Goal: Entertainment & Leisure: Browse casually

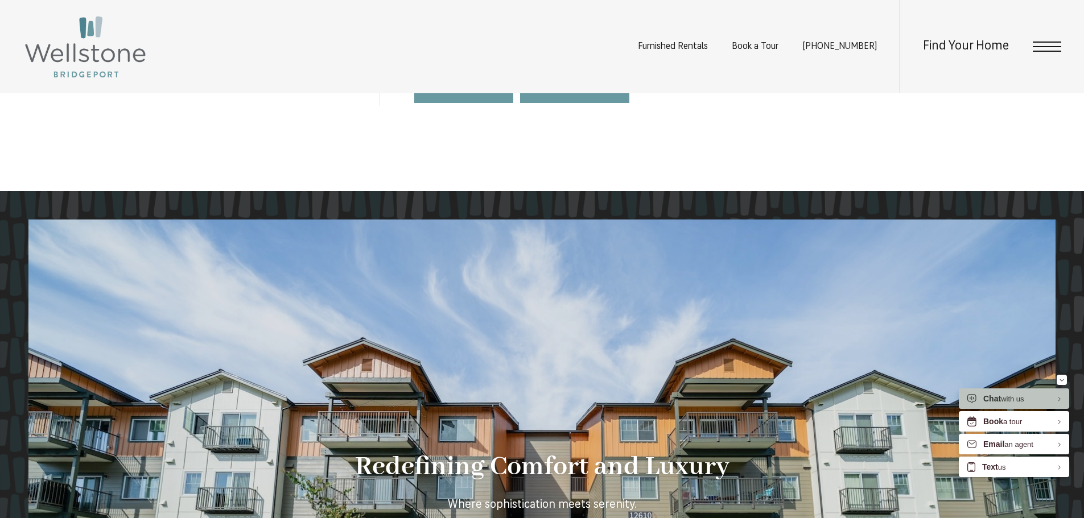
scroll to position [1138, 0]
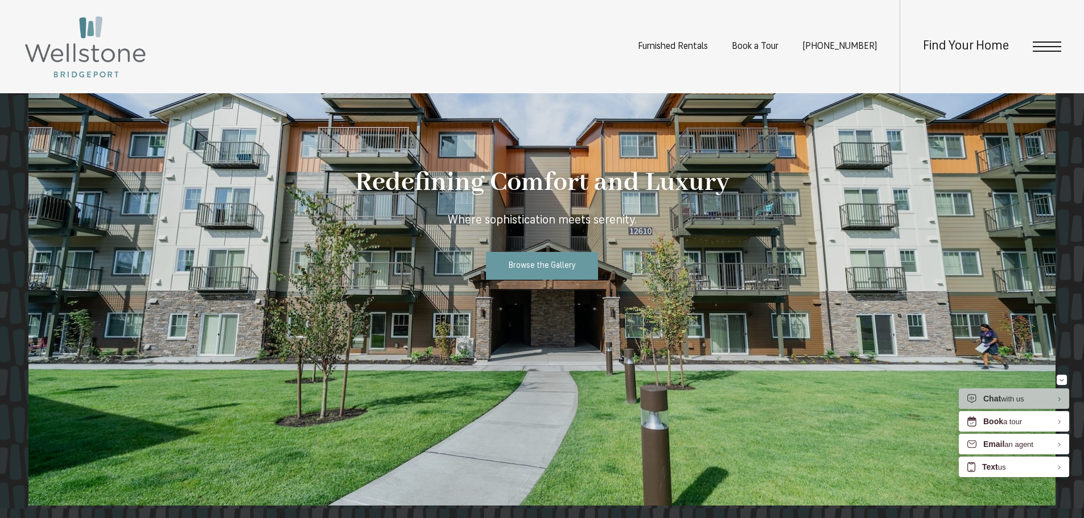
click at [718, 280] on div at bounding box center [541, 220] width 1027 height 571
click at [532, 266] on span "Browse the Gallery" at bounding box center [542, 266] width 67 height 9
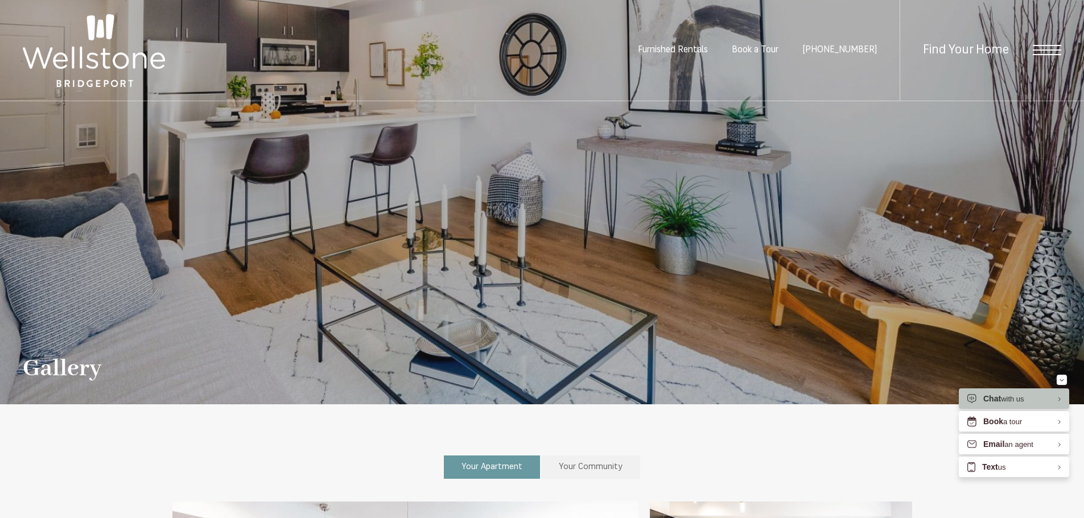
scroll to position [284, 0]
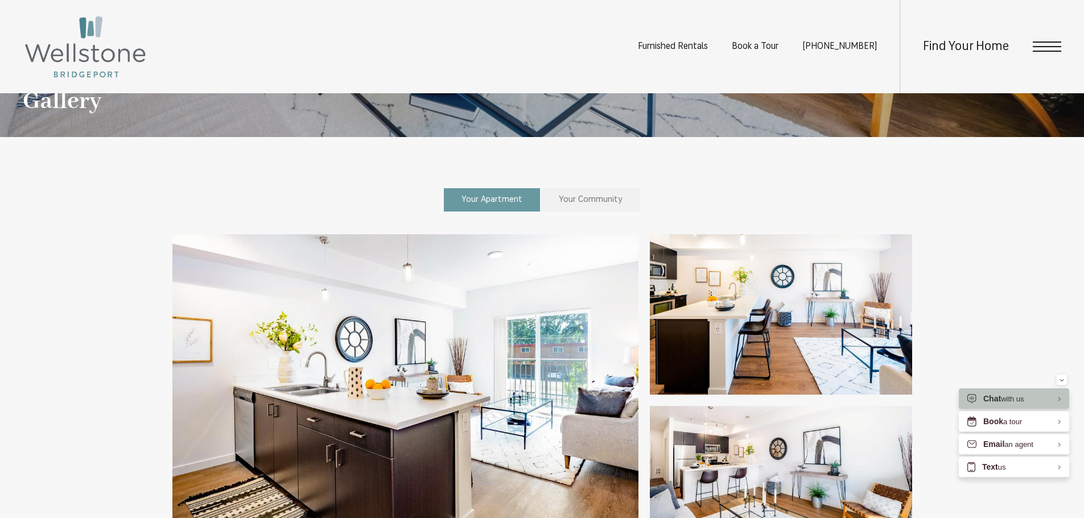
click at [573, 197] on span "Your Community" at bounding box center [591, 200] width 64 height 9
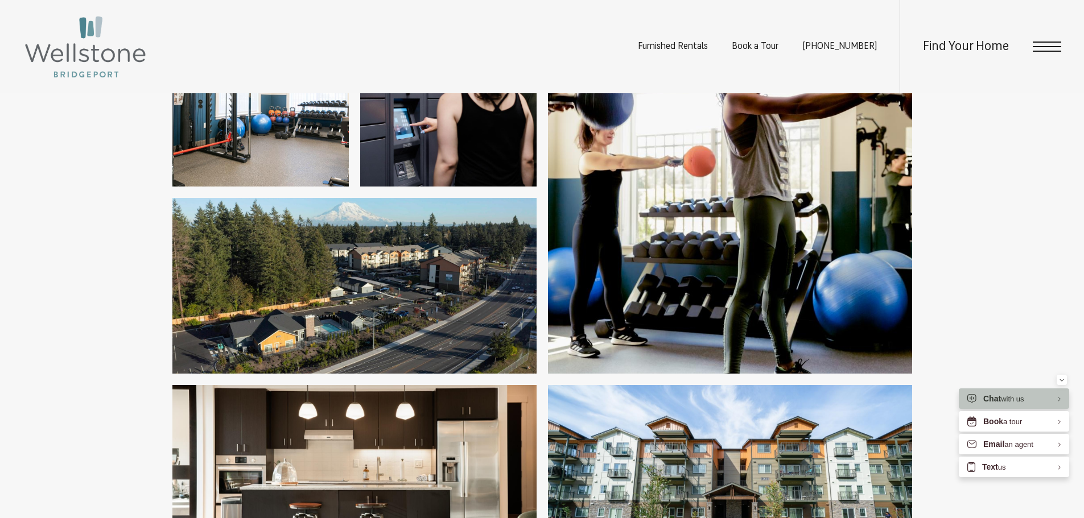
scroll to position [1138, 0]
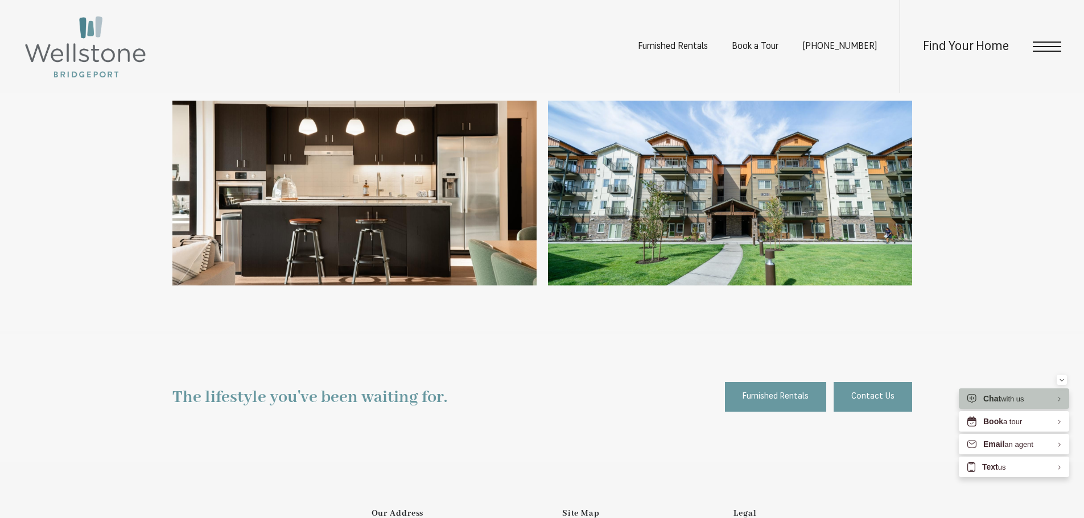
click at [718, 203] on img at bounding box center [730, 193] width 364 height 185
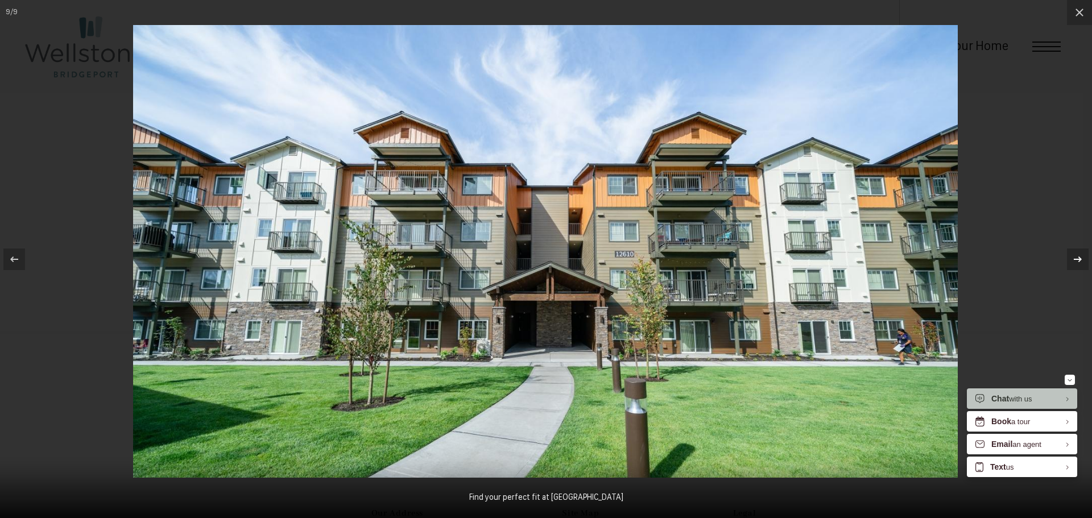
click at [1079, 260] on icon at bounding box center [1078, 260] width 14 height 14
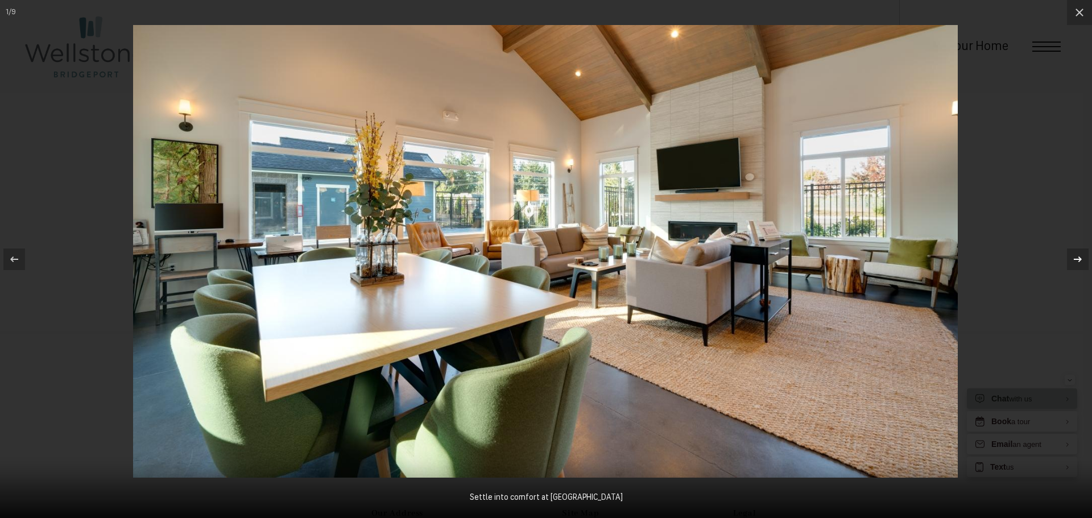
click at [1079, 260] on icon at bounding box center [1078, 260] width 14 height 14
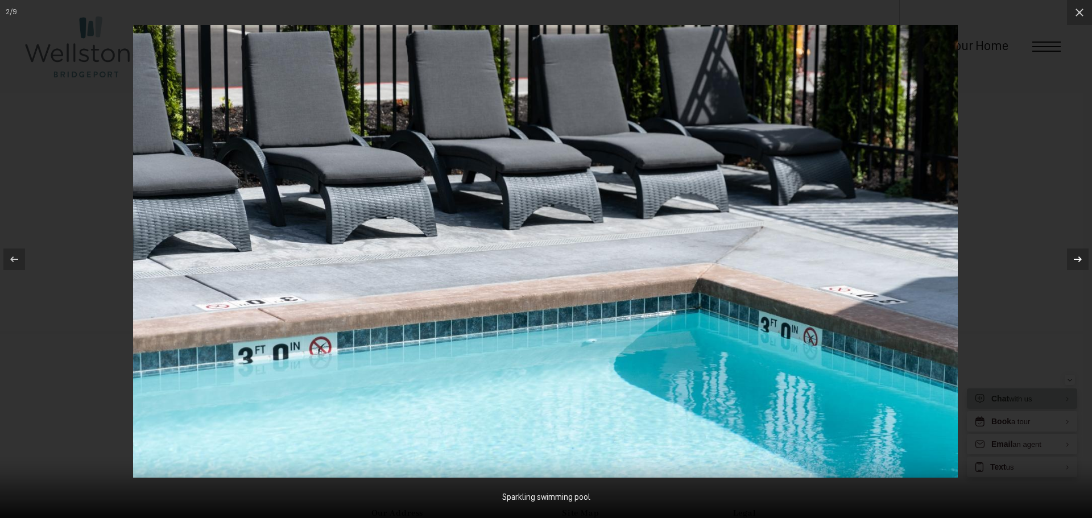
click at [1079, 260] on icon at bounding box center [1078, 260] width 14 height 14
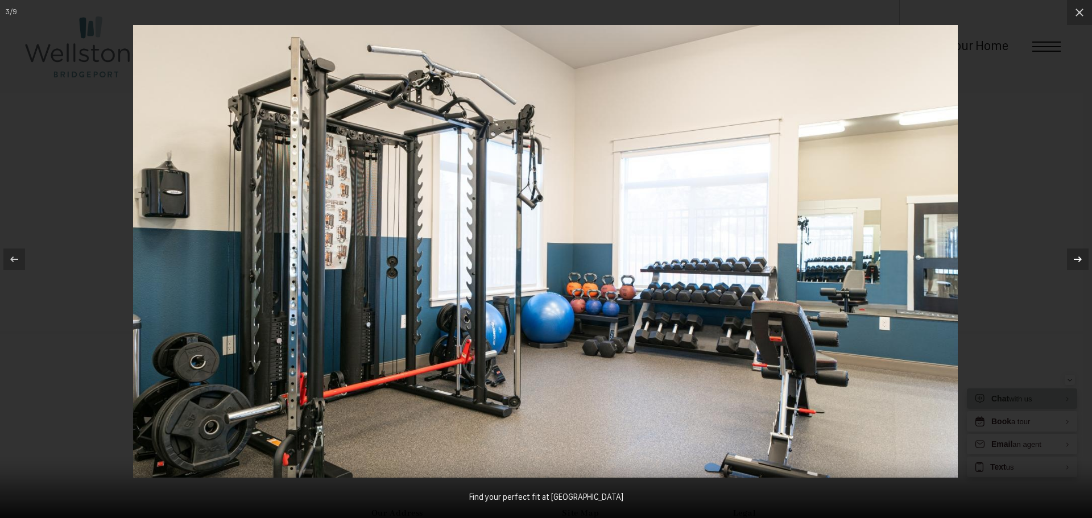
click at [1079, 260] on icon at bounding box center [1078, 260] width 14 height 14
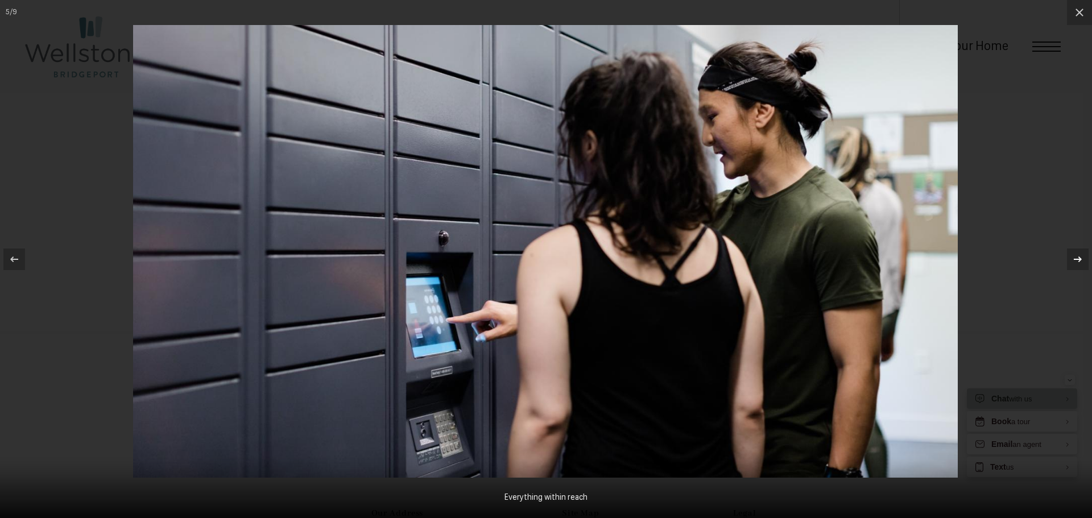
click at [1079, 260] on icon at bounding box center [1078, 260] width 14 height 14
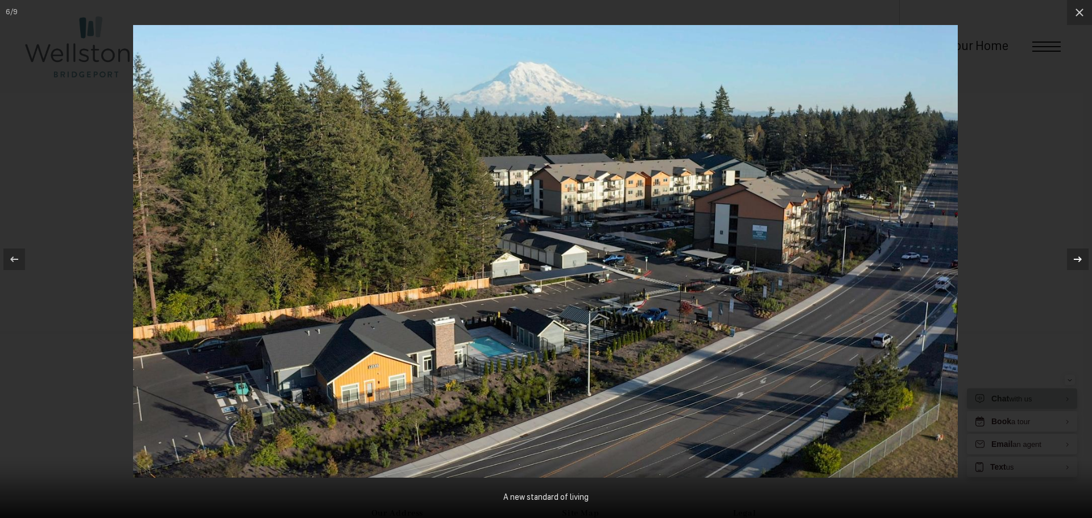
click at [1079, 260] on icon at bounding box center [1078, 260] width 14 height 14
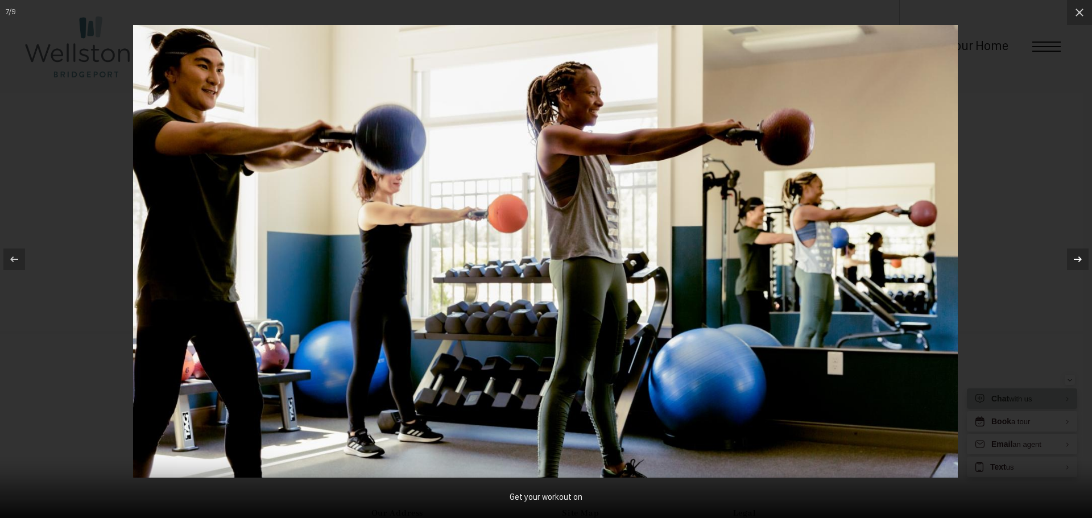
click at [1079, 260] on icon at bounding box center [1078, 260] width 14 height 14
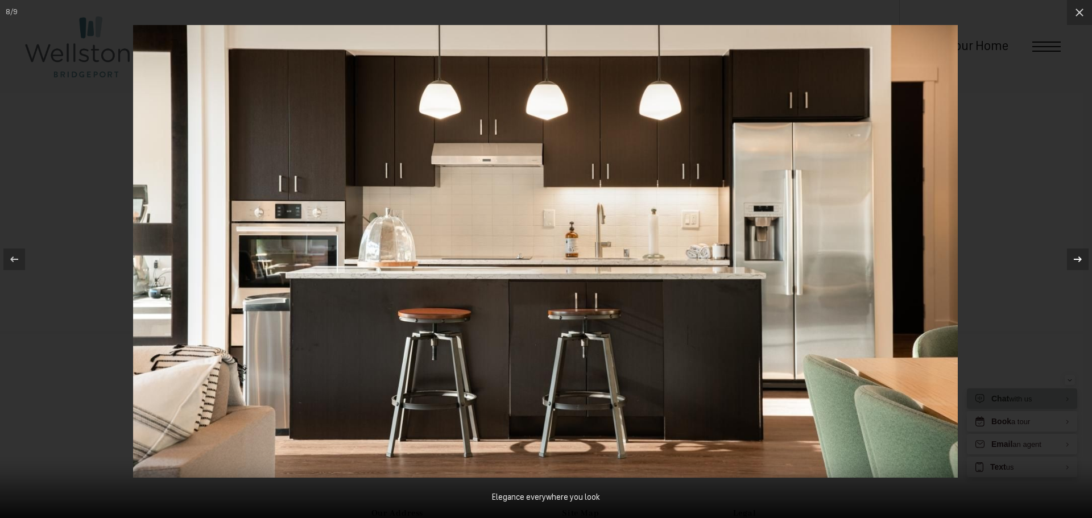
click at [1079, 260] on icon at bounding box center [1078, 260] width 14 height 14
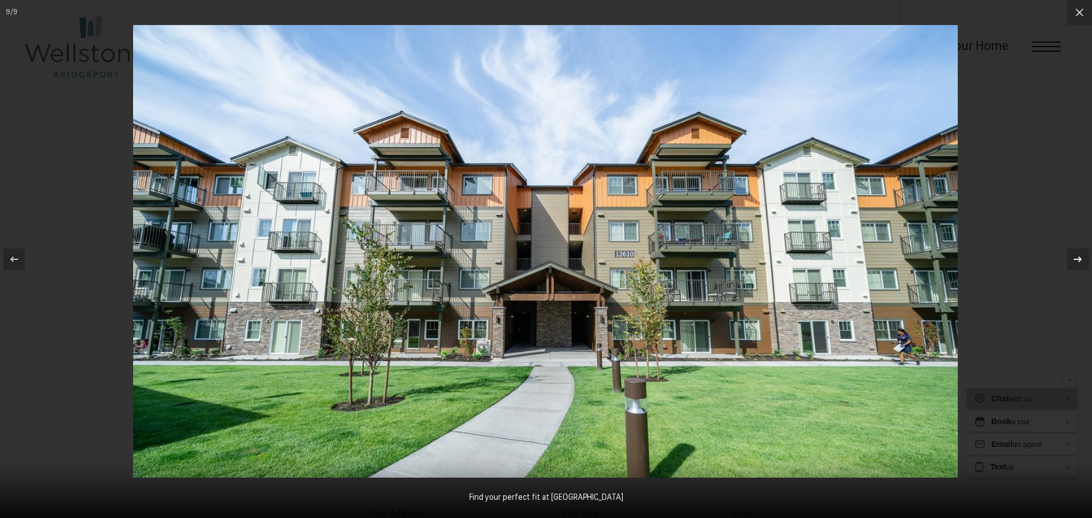
click at [1079, 260] on icon at bounding box center [1078, 260] width 14 height 14
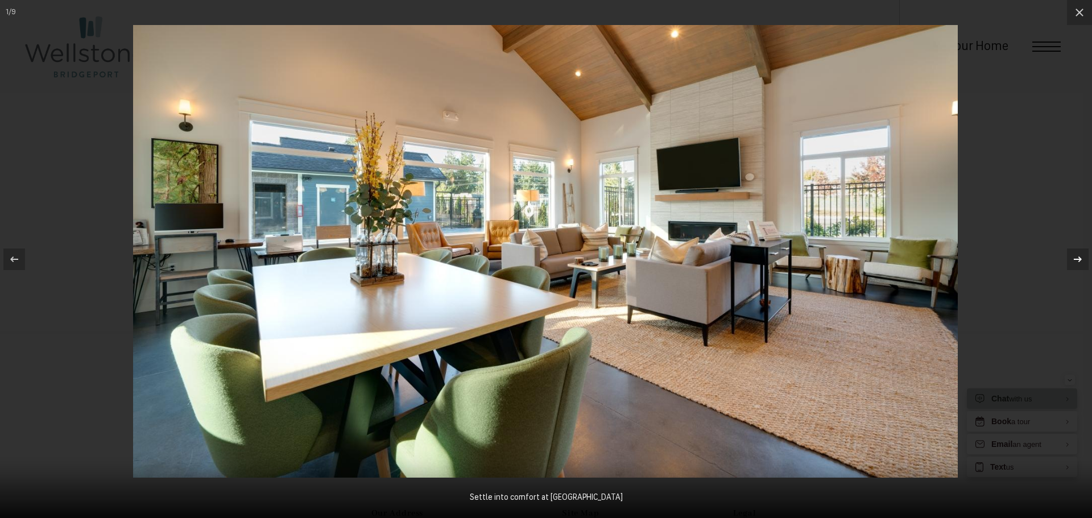
click at [1079, 260] on icon at bounding box center [1078, 260] width 14 height 14
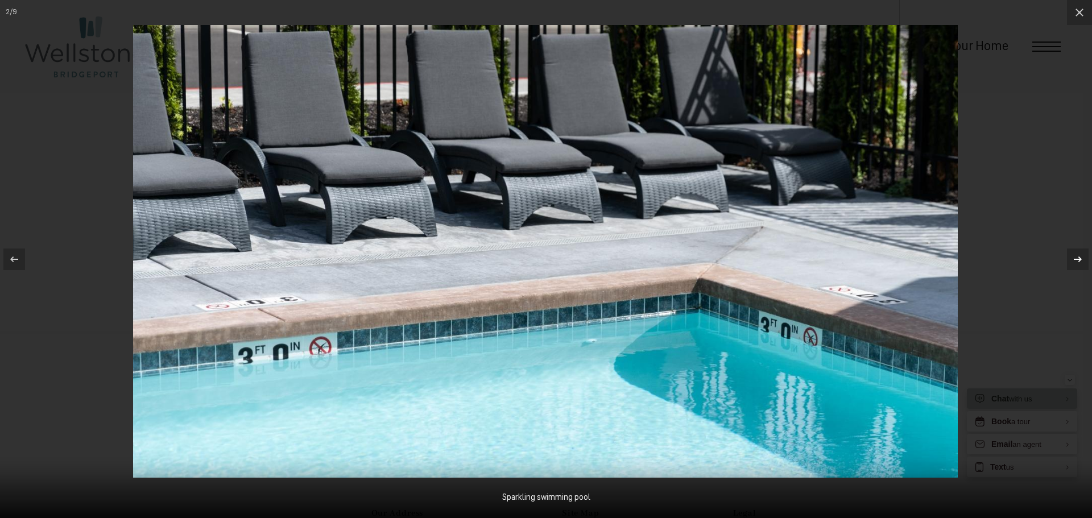
click at [1079, 260] on icon at bounding box center [1078, 260] width 14 height 14
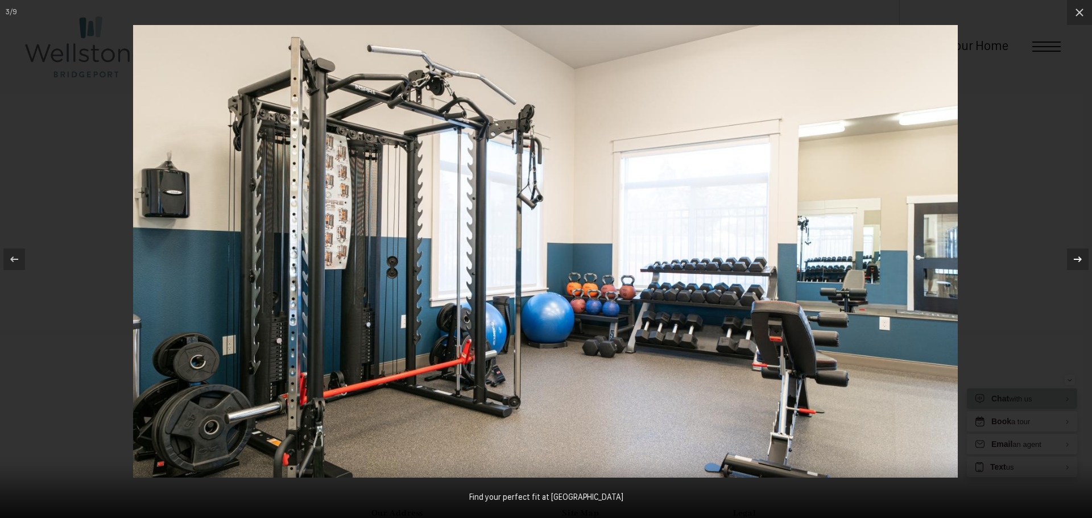
click at [1079, 260] on icon at bounding box center [1078, 260] width 14 height 14
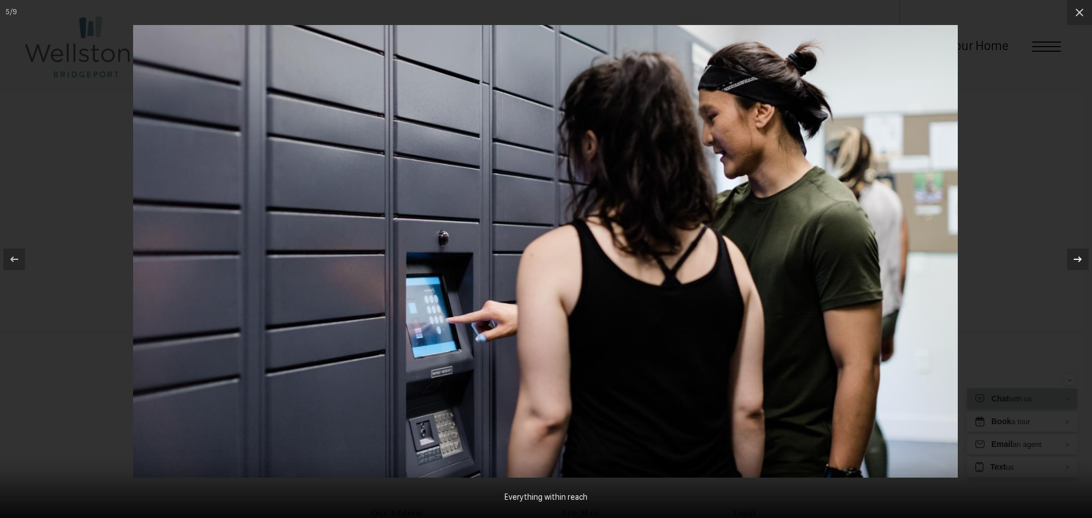
click at [1079, 260] on icon at bounding box center [1078, 260] width 14 height 14
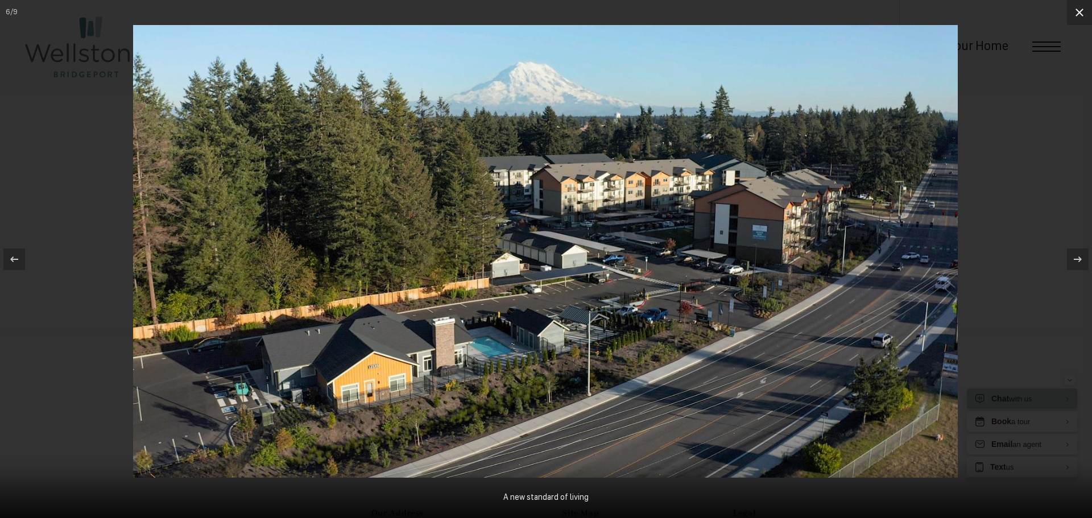
drag, startPoint x: 1085, startPoint y: 10, endPoint x: 1080, endPoint y: 16, distance: 8.5
click at [1083, 10] on icon at bounding box center [1080, 13] width 14 height 14
